Goal: Transaction & Acquisition: Book appointment/travel/reservation

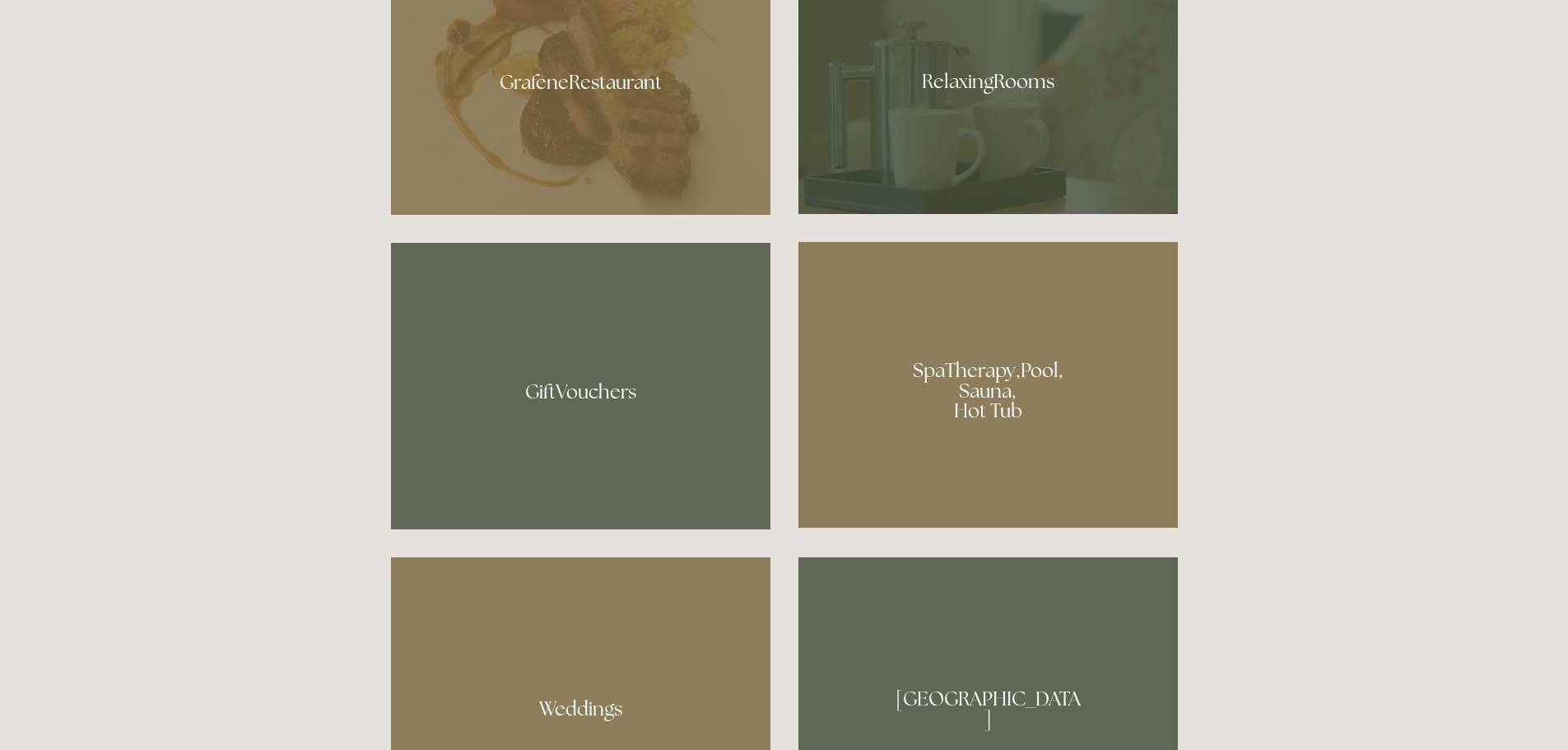
scroll to position [905, 0]
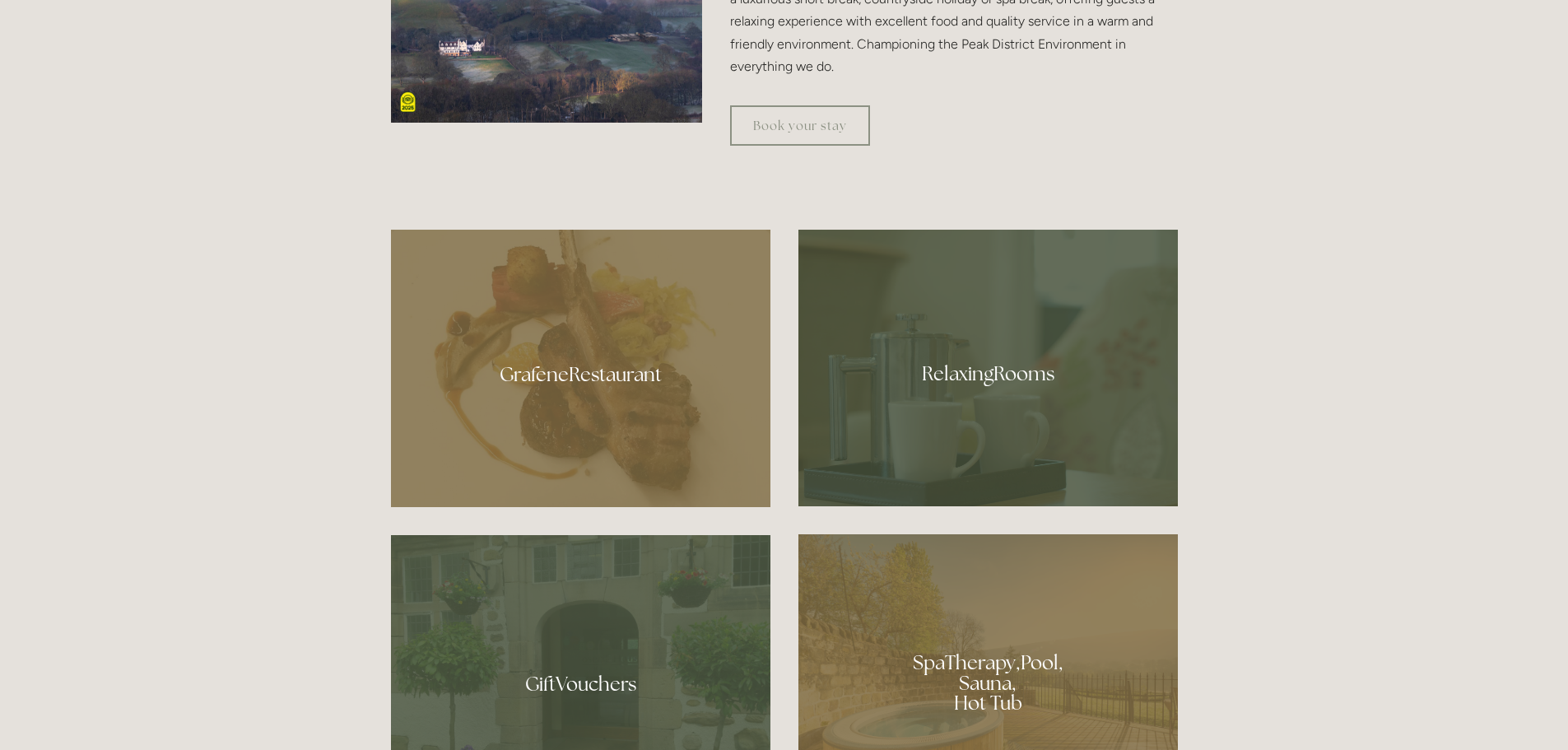
click at [965, 678] on div at bounding box center [988, 676] width 380 height 286
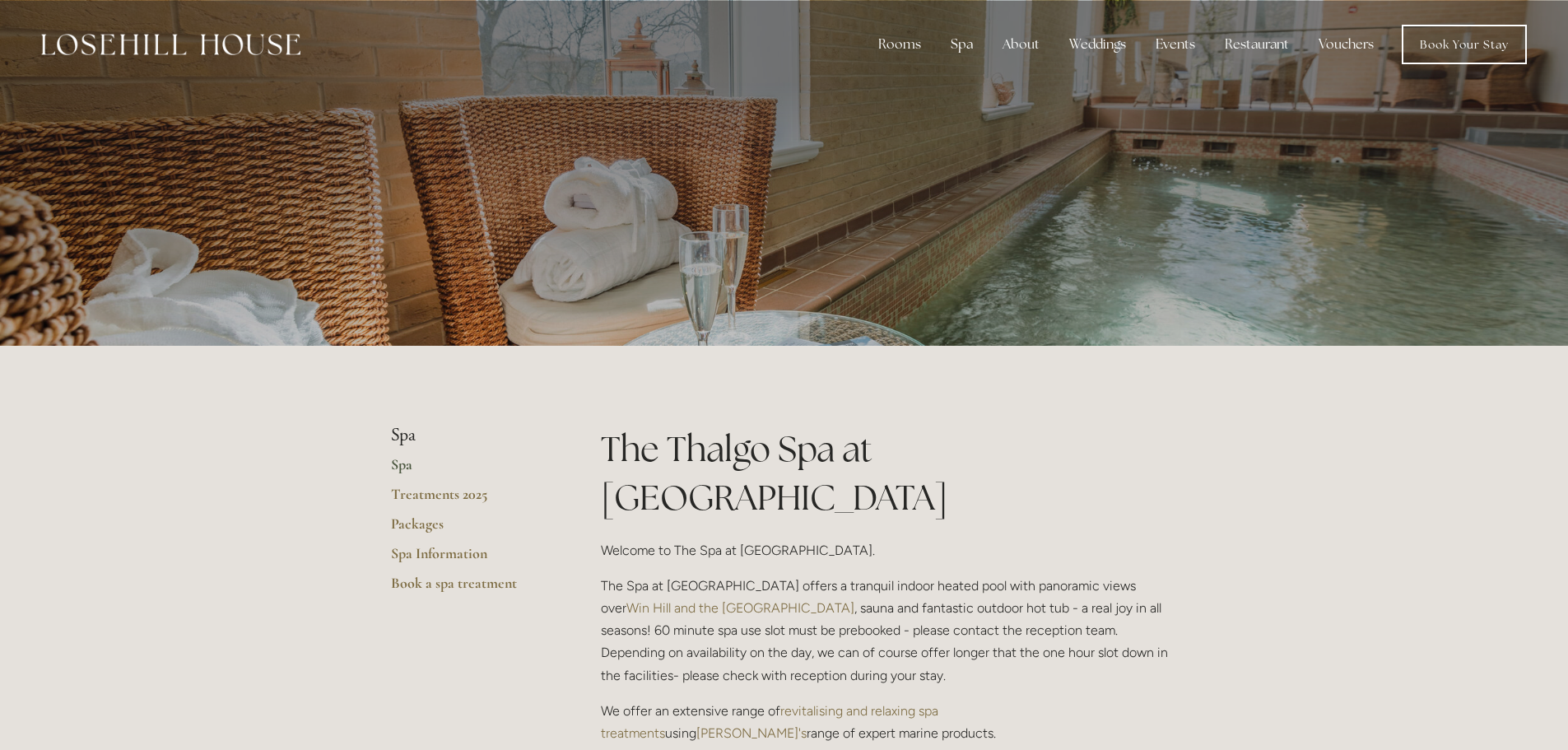
click at [409, 465] on link "Spa" at bounding box center [469, 469] width 157 height 30
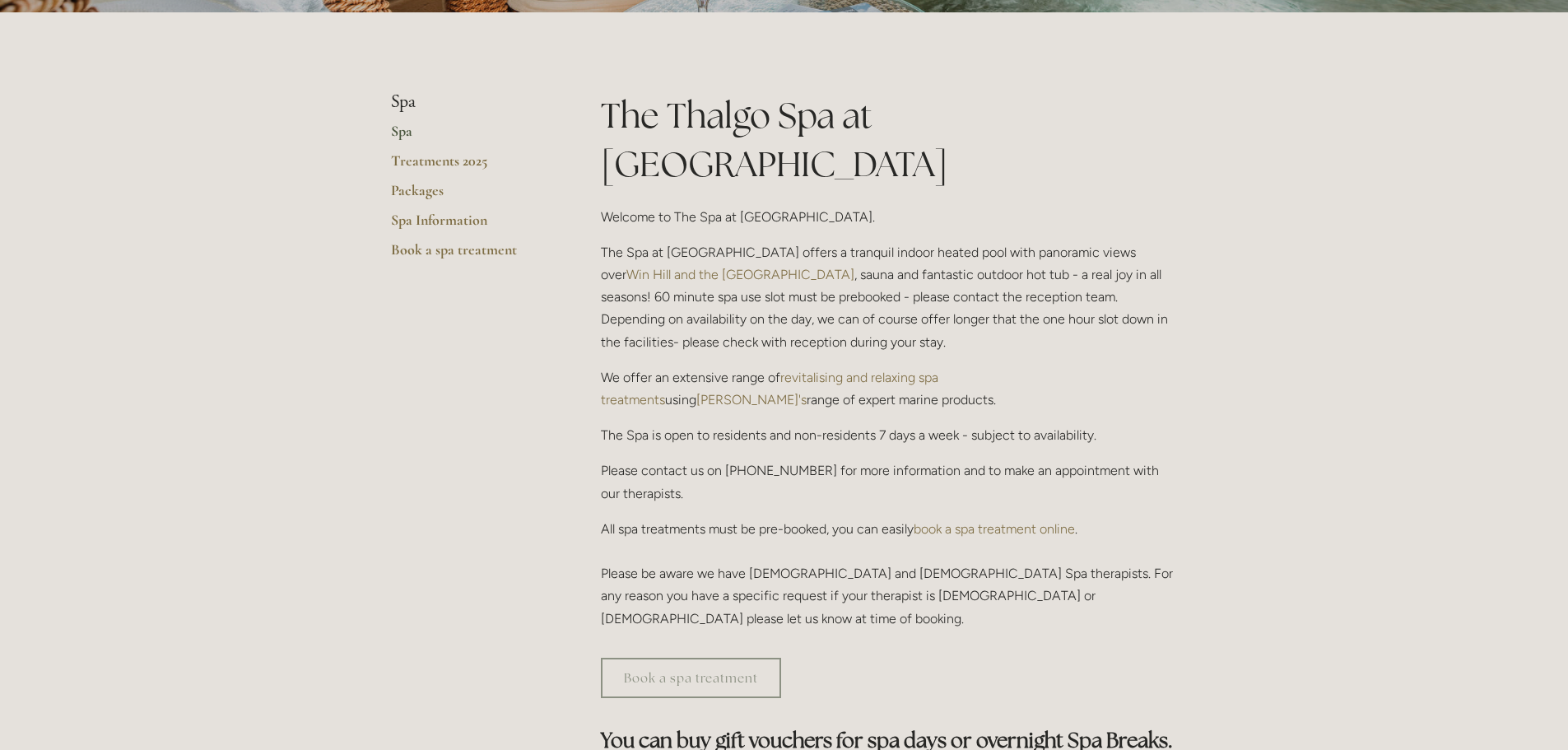
scroll to position [164, 0]
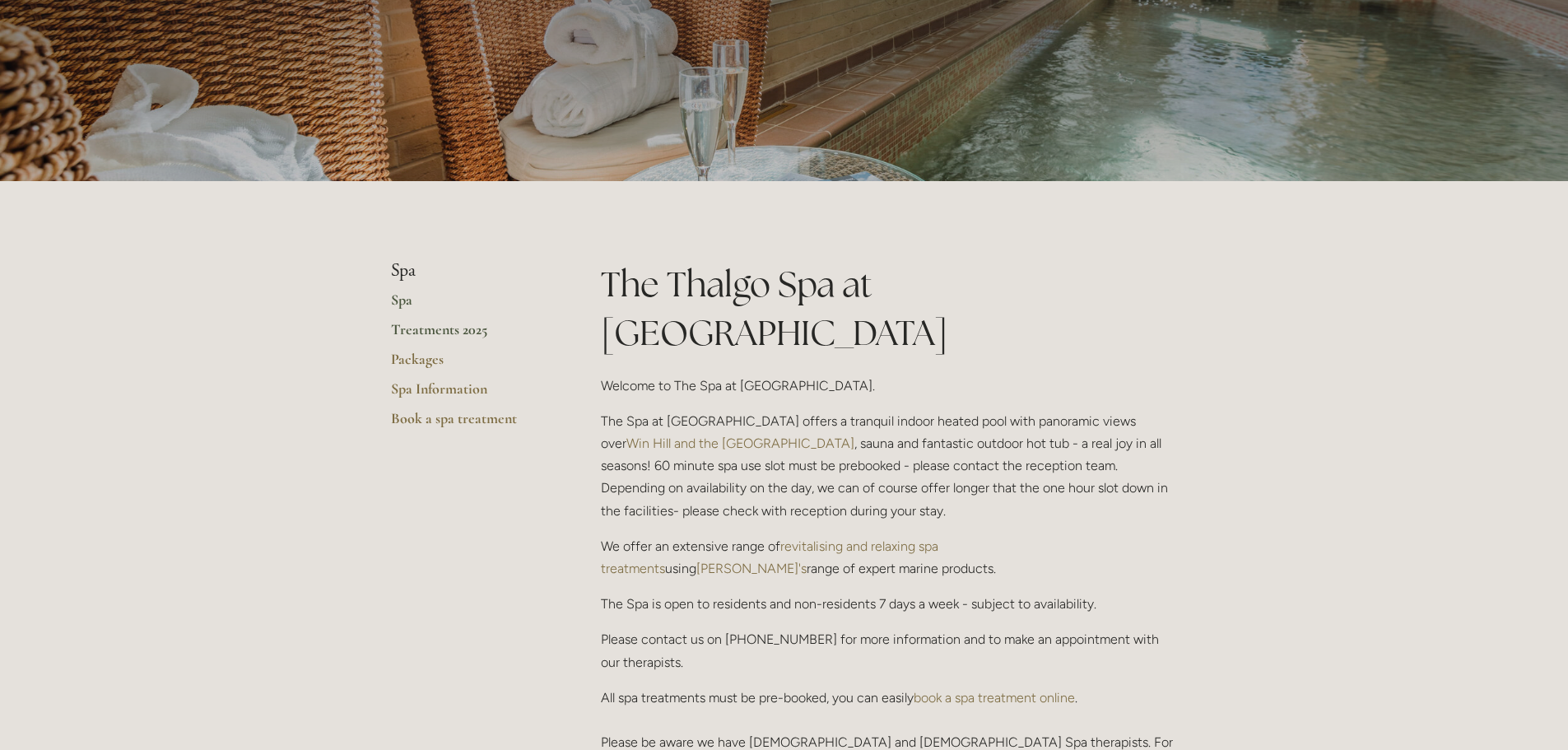
click at [426, 337] on link "Treatments 2025" at bounding box center [469, 335] width 157 height 30
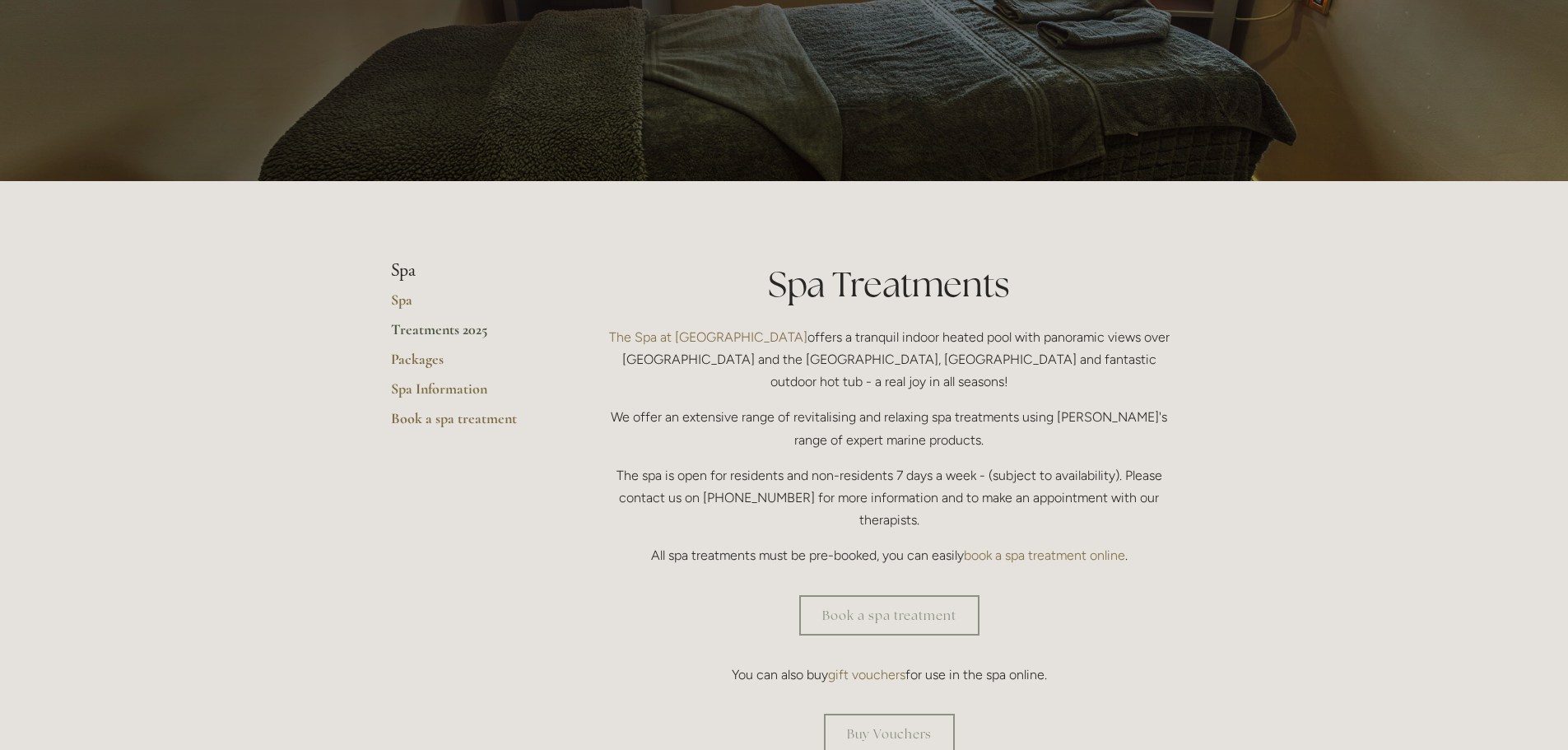
scroll to position [83, 0]
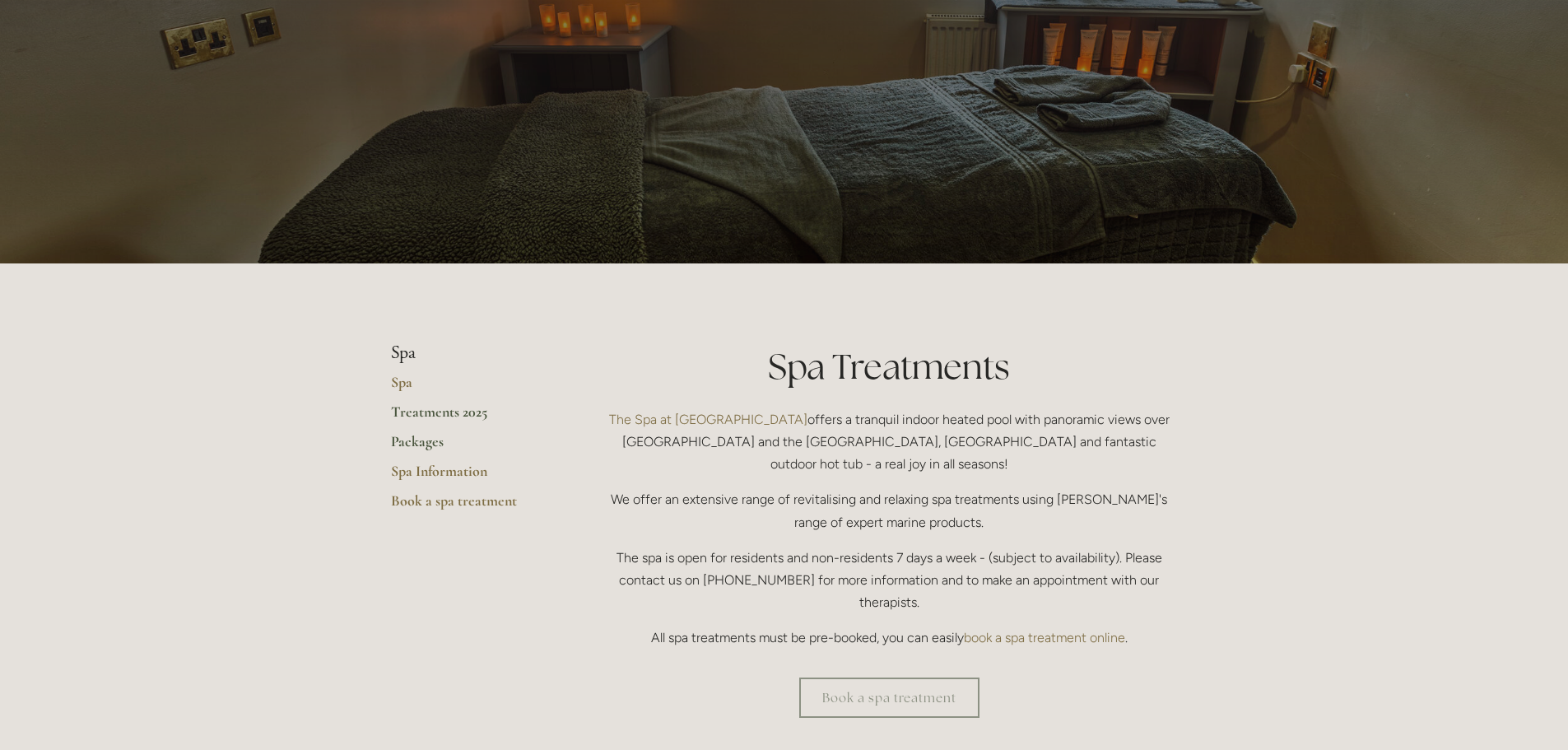
click at [420, 441] on link "Packages" at bounding box center [469, 447] width 157 height 30
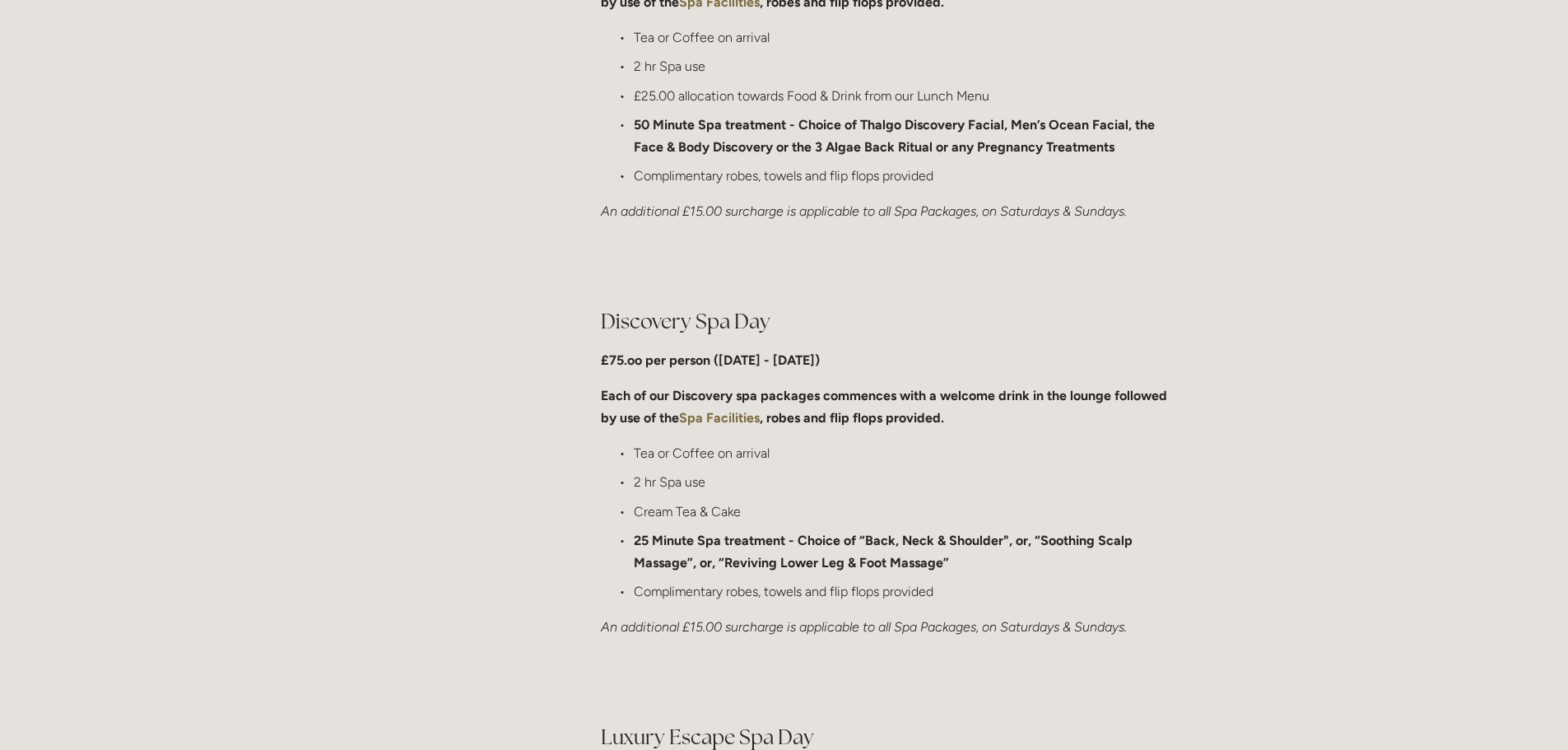
scroll to position [1070, 0]
